Goal: Task Accomplishment & Management: Use online tool/utility

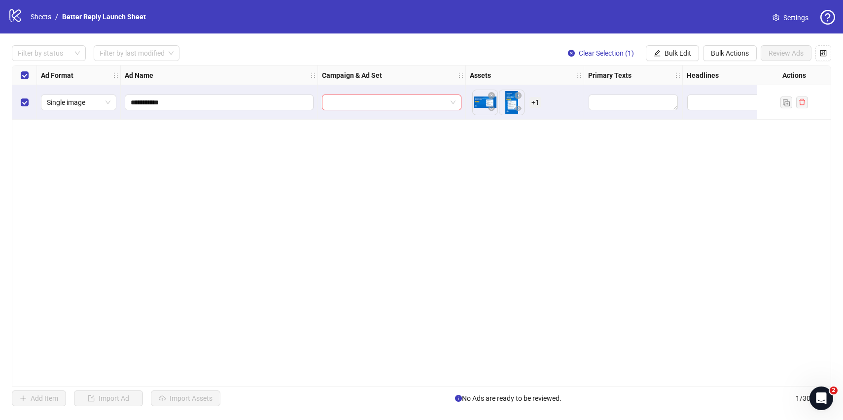
click at [157, 293] on div "**********" at bounding box center [421, 226] width 819 height 322
click at [32, 16] on link "Sheets" at bounding box center [41, 16] width 25 height 11
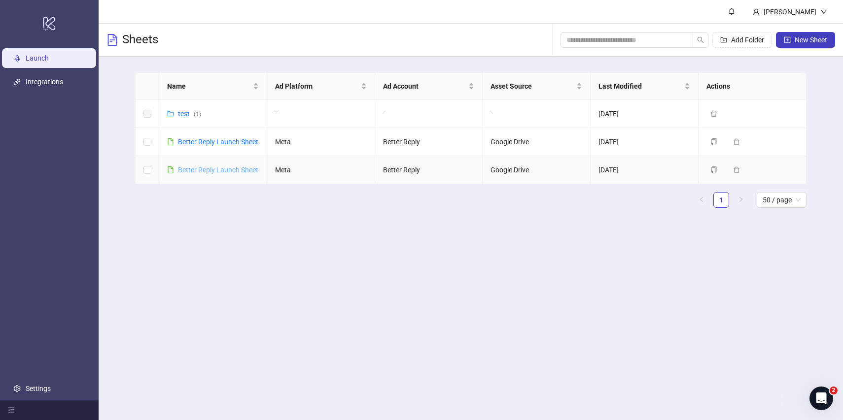
click at [219, 167] on link "Better Reply Launch Sheet" at bounding box center [218, 170] width 80 height 8
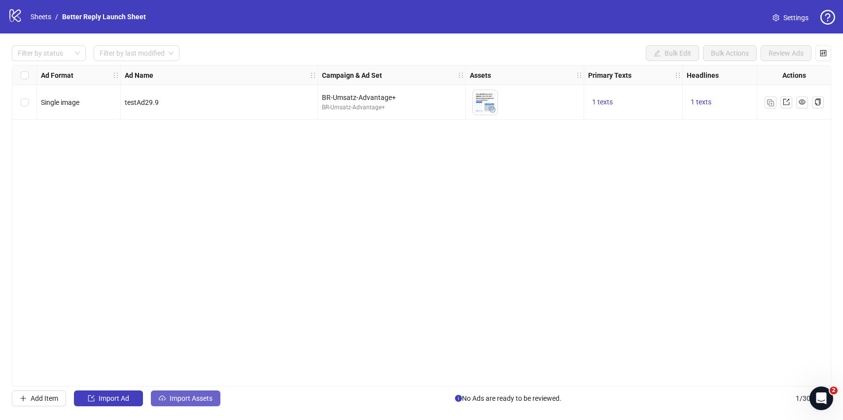
click at [179, 400] on span "Import Assets" at bounding box center [191, 399] width 43 height 8
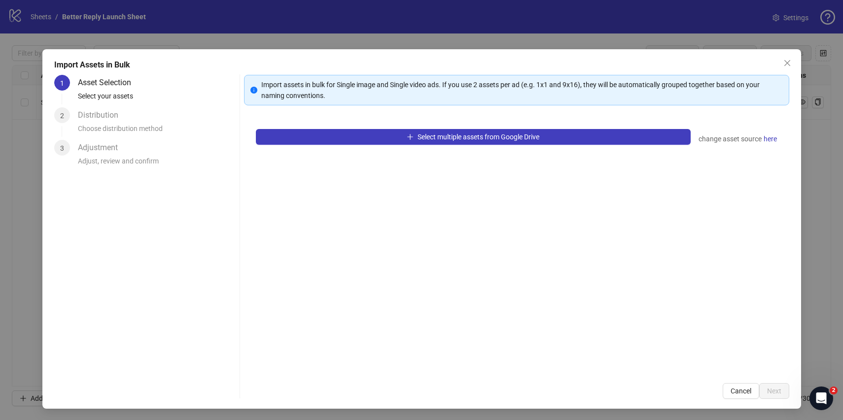
click at [335, 127] on div "Select multiple assets from Google Drive change asset source here" at bounding box center [516, 244] width 545 height 254
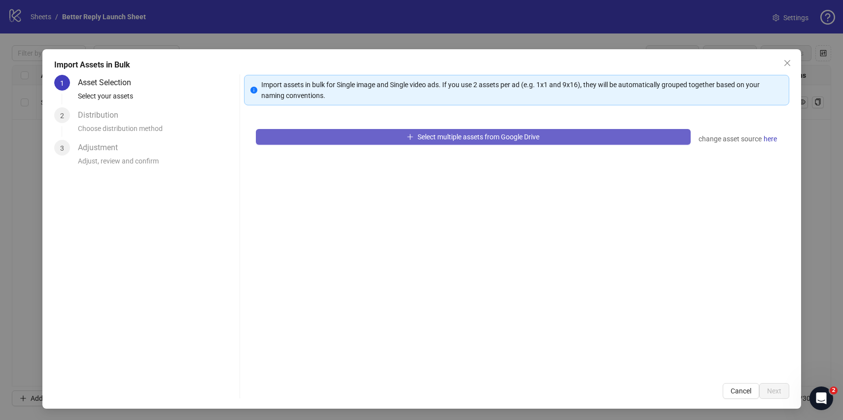
click at [335, 139] on button "Select multiple assets from Google Drive" at bounding box center [473, 137] width 435 height 16
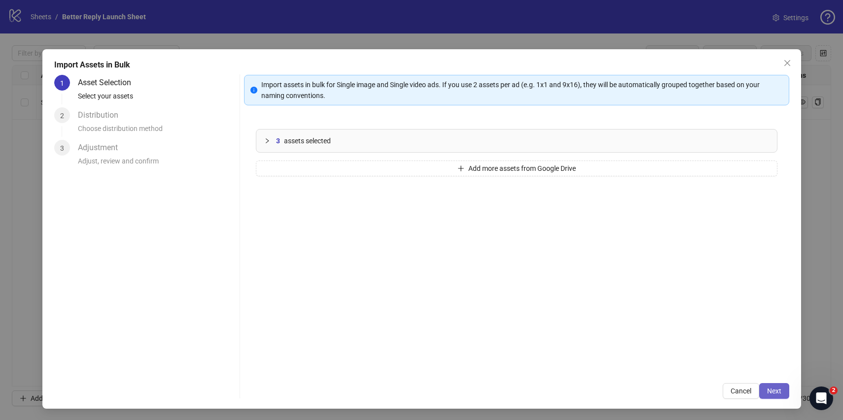
click at [769, 388] on span "Next" at bounding box center [774, 391] width 14 height 8
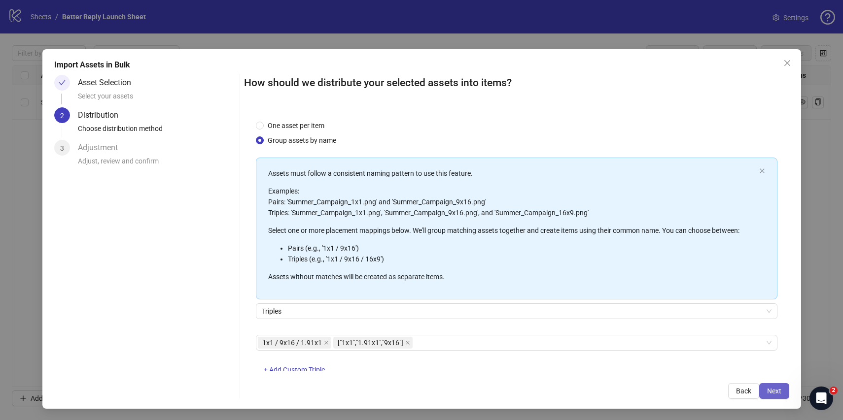
click at [766, 388] on button "Next" at bounding box center [774, 391] width 30 height 16
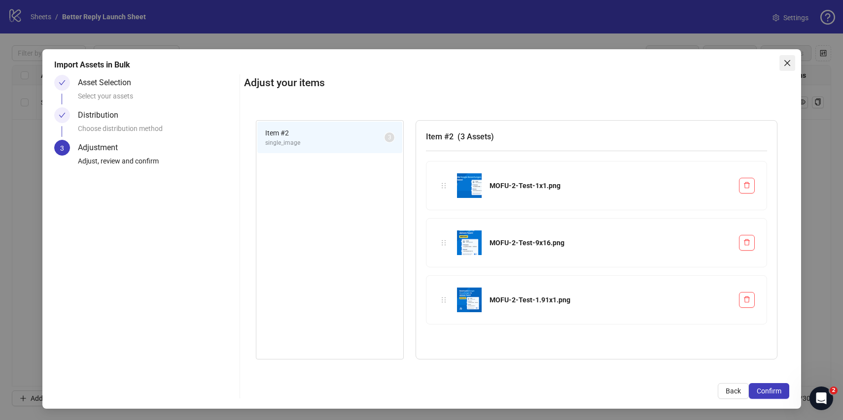
click at [786, 62] on icon "close" at bounding box center [787, 63] width 6 height 6
